Goal: Find specific page/section: Find specific page/section

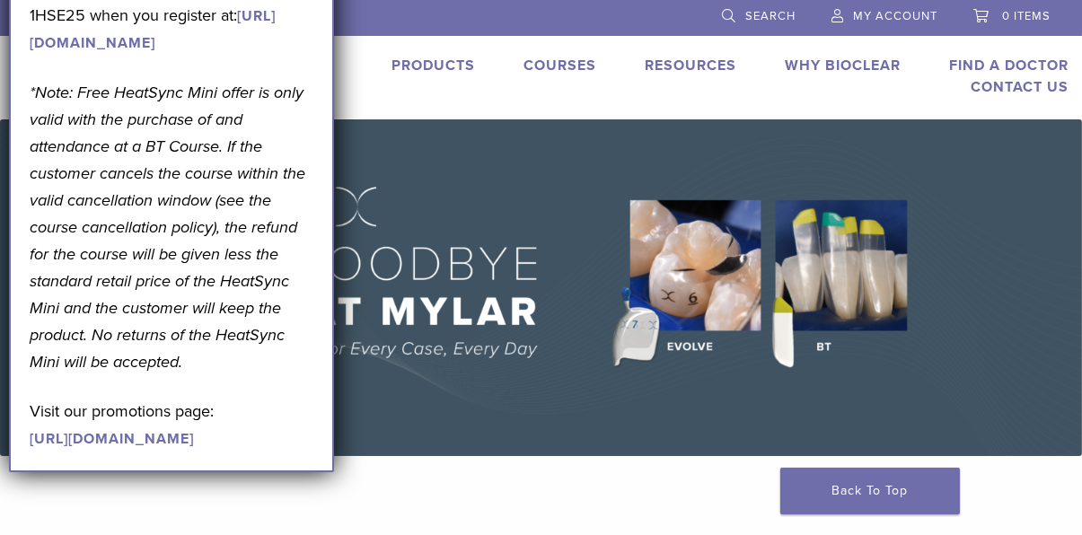
click at [1051, 387] on img at bounding box center [541, 287] width 1082 height 337
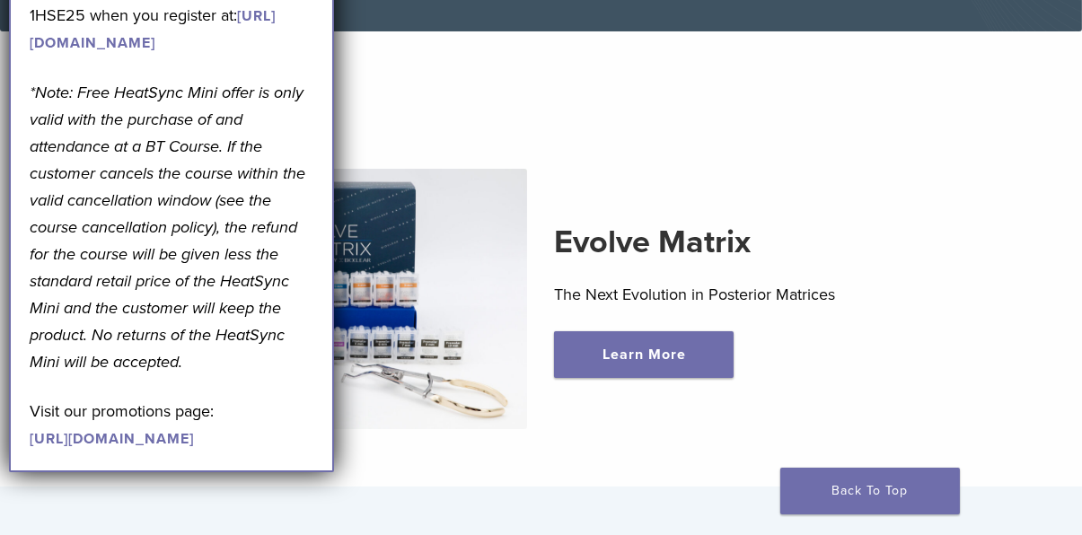
scroll to position [449, 0]
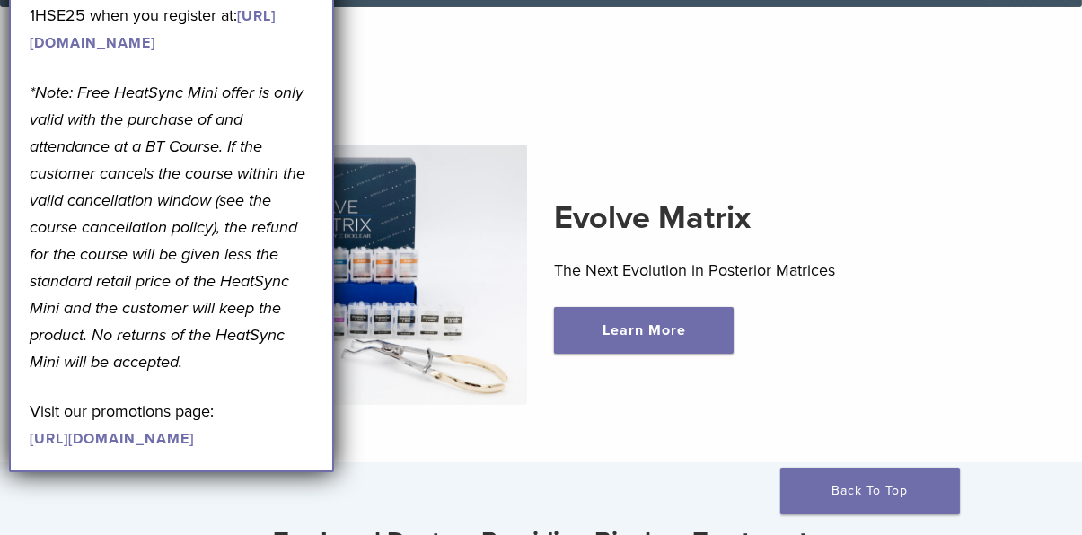
click at [419, 251] on img at bounding box center [328, 275] width 400 height 260
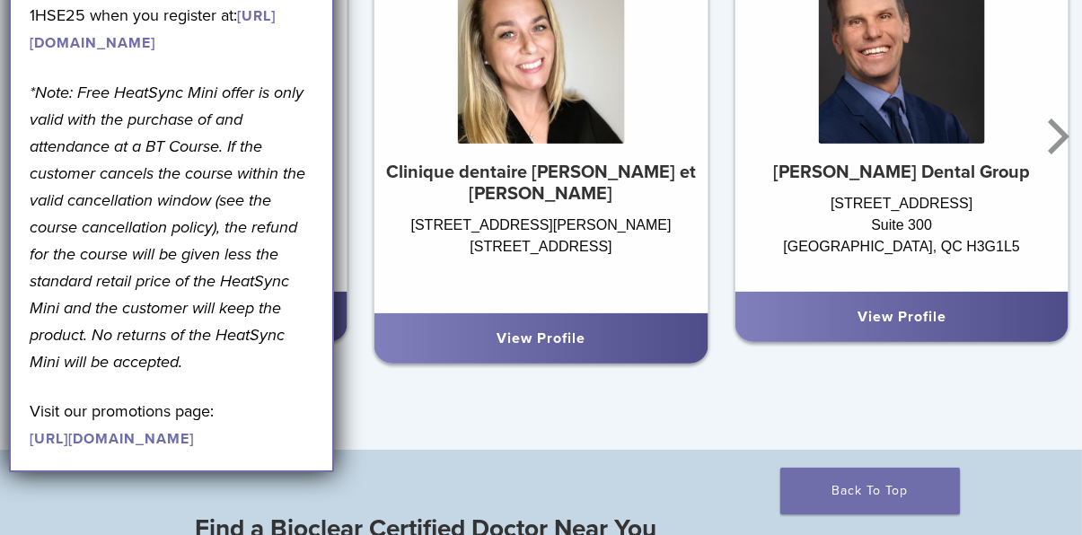
scroll to position [1168, 0]
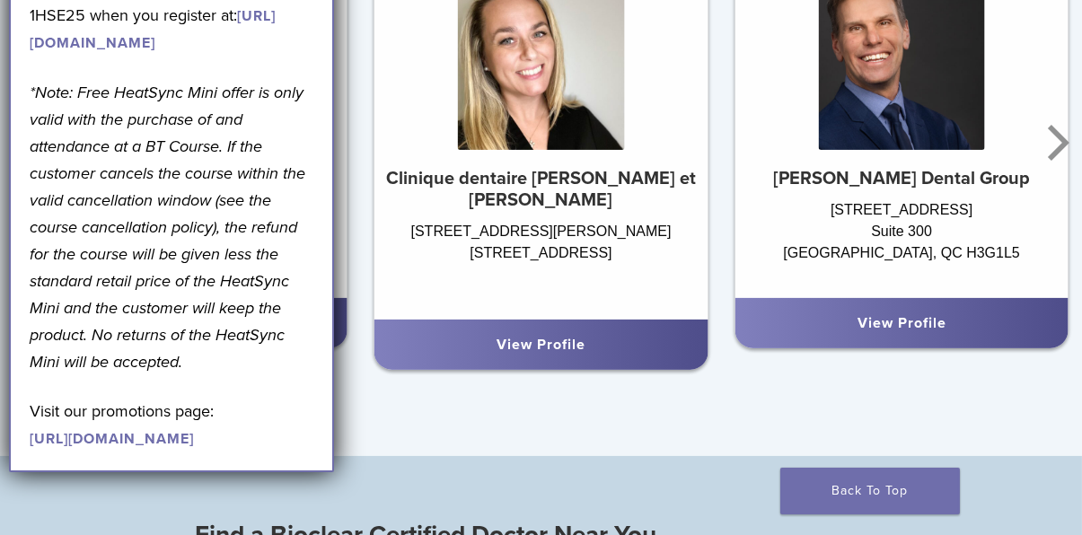
click at [430, 447] on div "Top Local Doctors Providing Bioclear Treatment Dr. [PERSON_NAME] Clinique denta…" at bounding box center [541, 100] width 1082 height 712
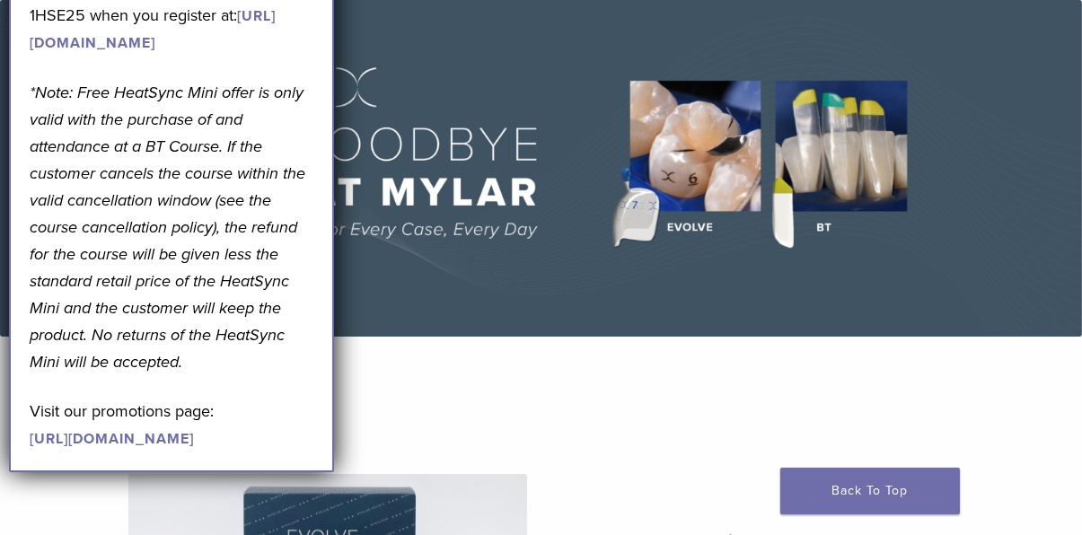
scroll to position [0, 0]
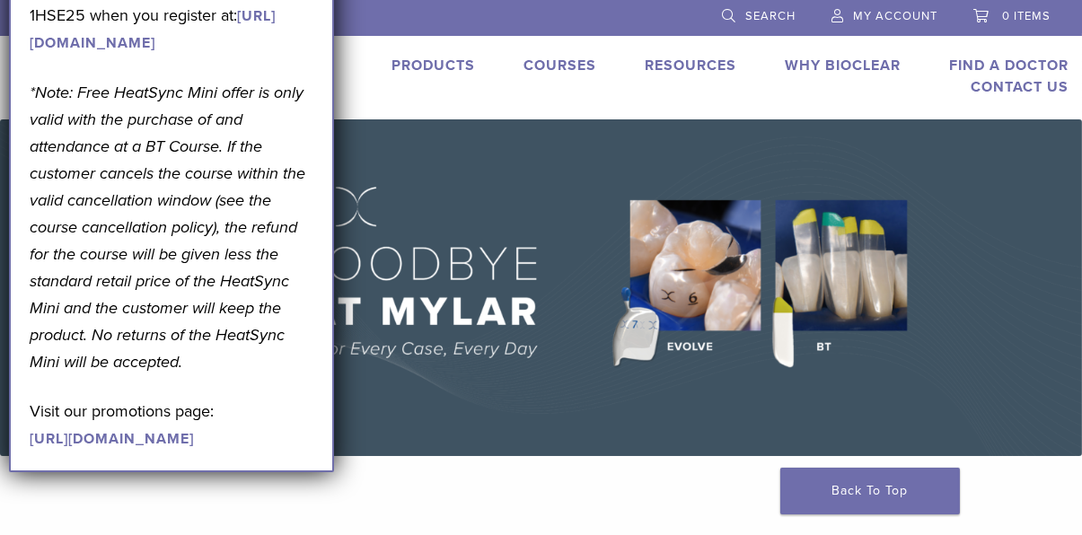
click at [362, 98] on div "US [PHONE_NUMBER] Search My Account 0 items Cart No products in the cart. Back …" at bounding box center [541, 59] width 1082 height 119
